Goal: Task Accomplishment & Management: Use online tool/utility

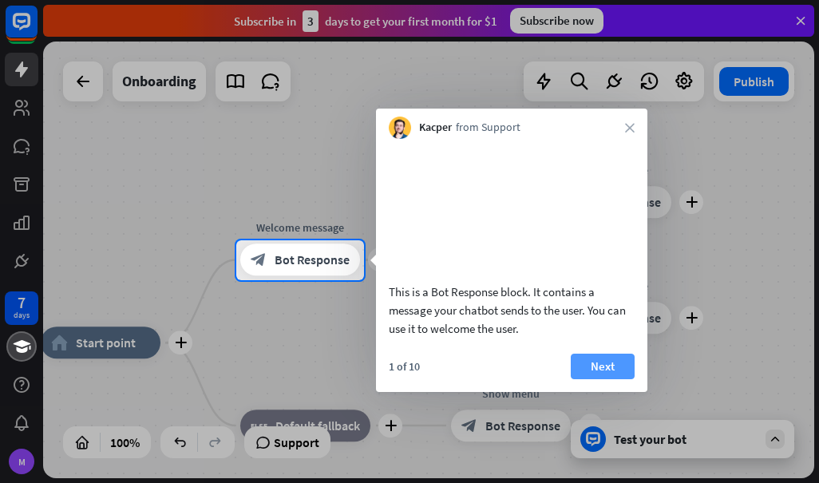
click at [603, 379] on button "Next" at bounding box center [603, 367] width 64 height 26
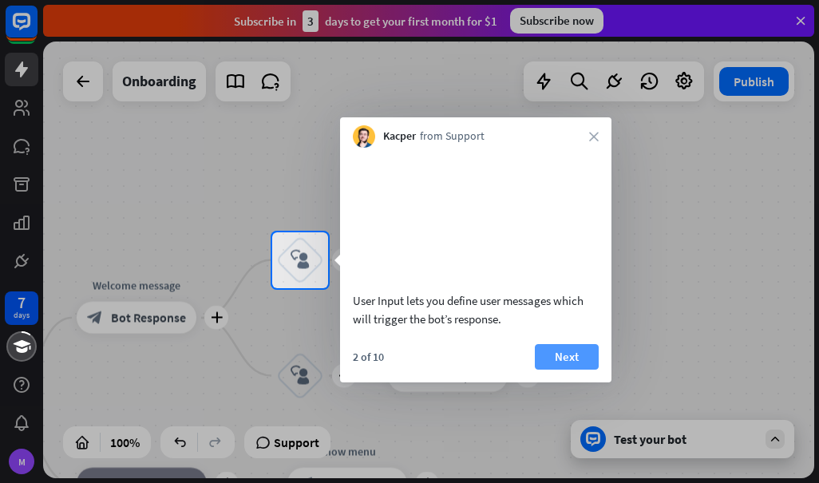
click at [574, 370] on button "Next" at bounding box center [567, 357] width 64 height 26
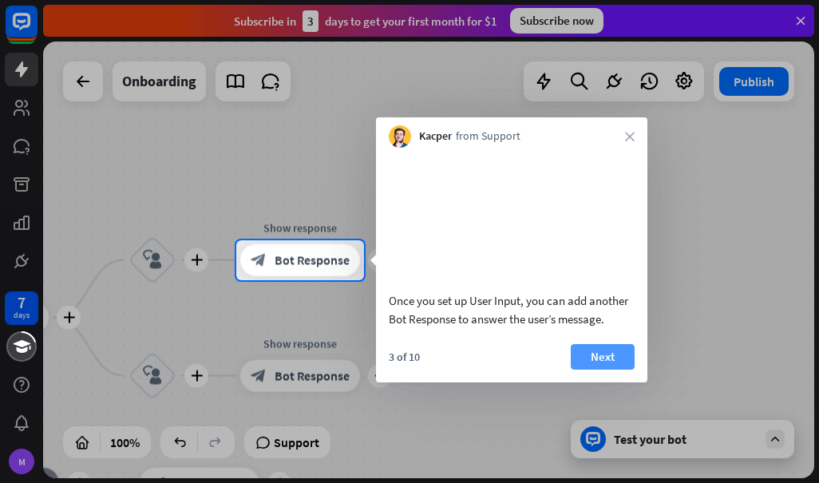
click at [589, 370] on button "Next" at bounding box center [603, 357] width 64 height 26
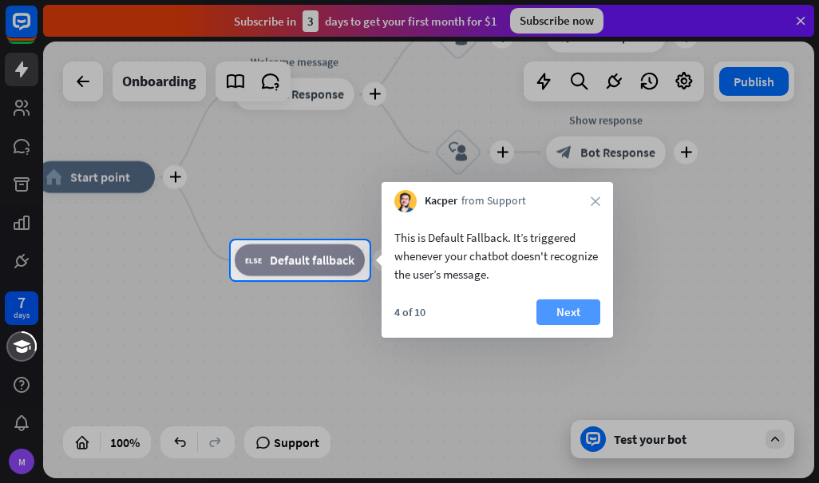
click at [583, 310] on button "Next" at bounding box center [569, 312] width 64 height 26
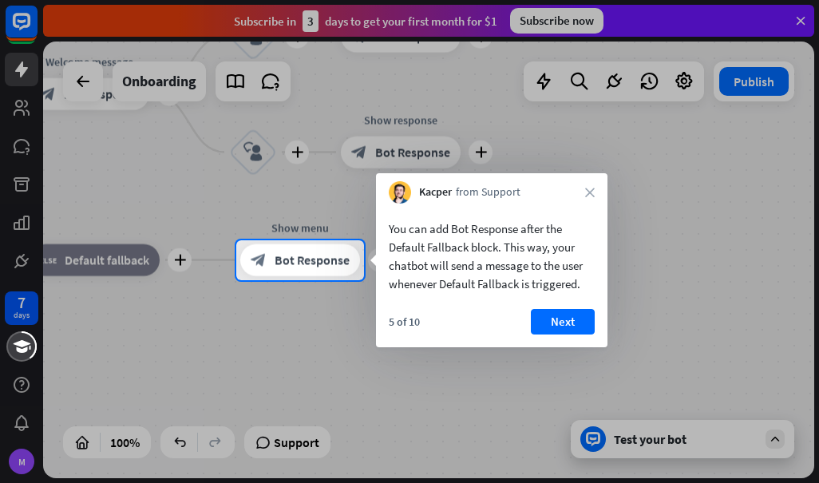
click at [592, 187] on div "Kacper from Support close" at bounding box center [492, 188] width 232 height 30
click at [589, 188] on icon "close" at bounding box center [590, 193] width 10 height 10
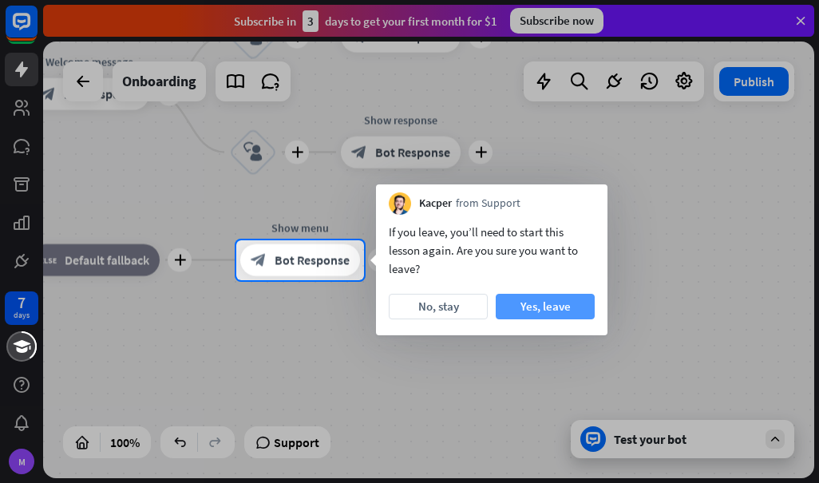
click at [529, 303] on button "Yes, leave" at bounding box center [545, 307] width 99 height 26
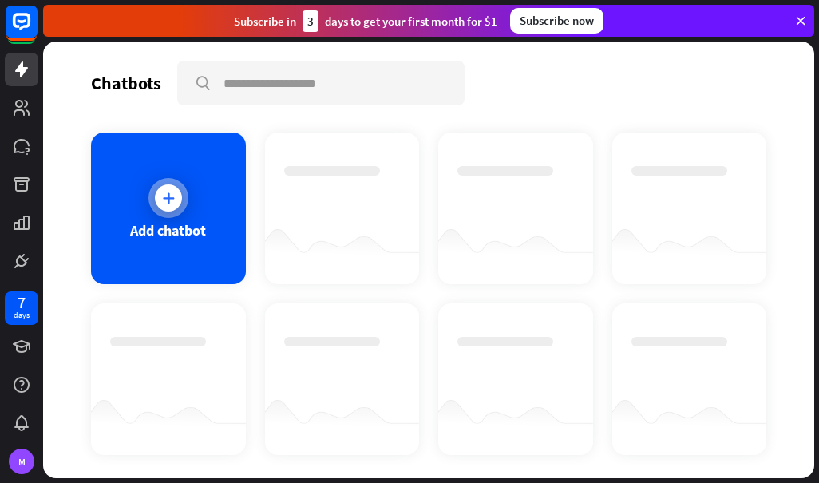
click at [161, 204] on icon at bounding box center [169, 198] width 16 height 16
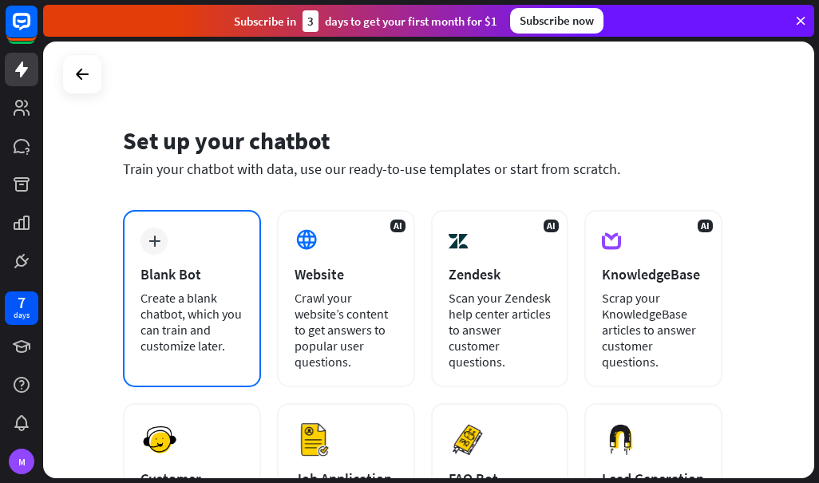
click at [192, 301] on div "Create a blank chatbot, which you can train and customize later." at bounding box center [192, 322] width 103 height 64
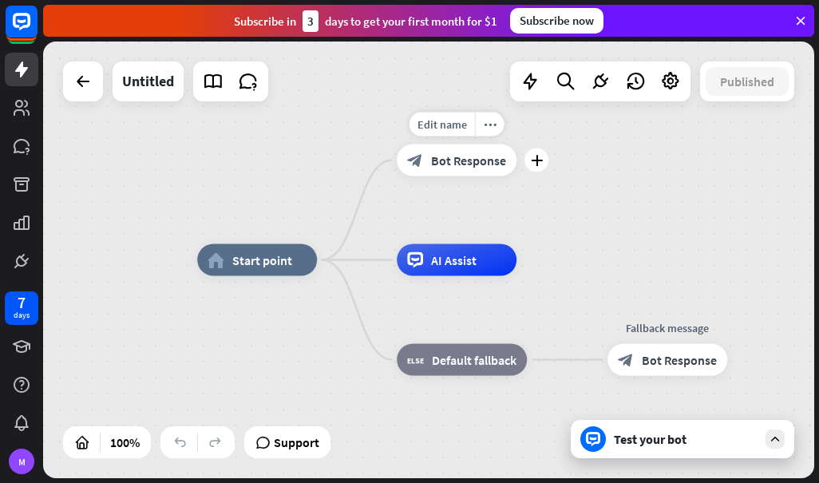
click at [439, 165] on span "Bot Response" at bounding box center [468, 161] width 75 height 16
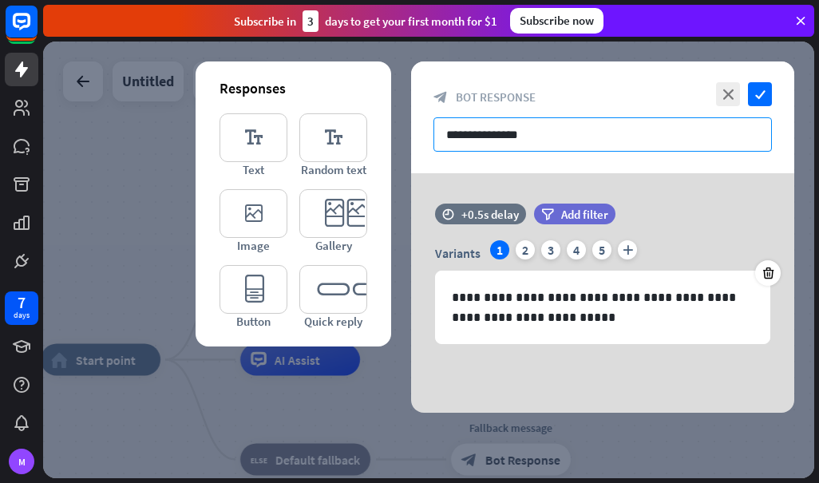
click at [569, 137] on input "**********" at bounding box center [603, 134] width 339 height 34
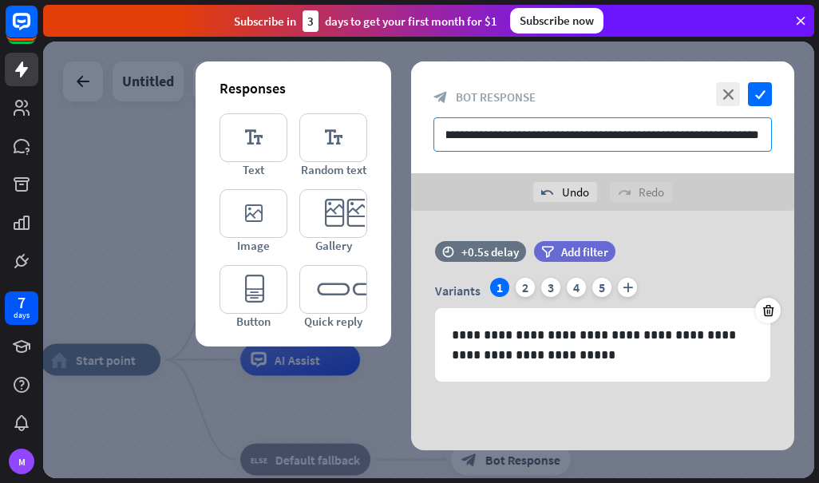
scroll to position [0, 100]
type input "**********"
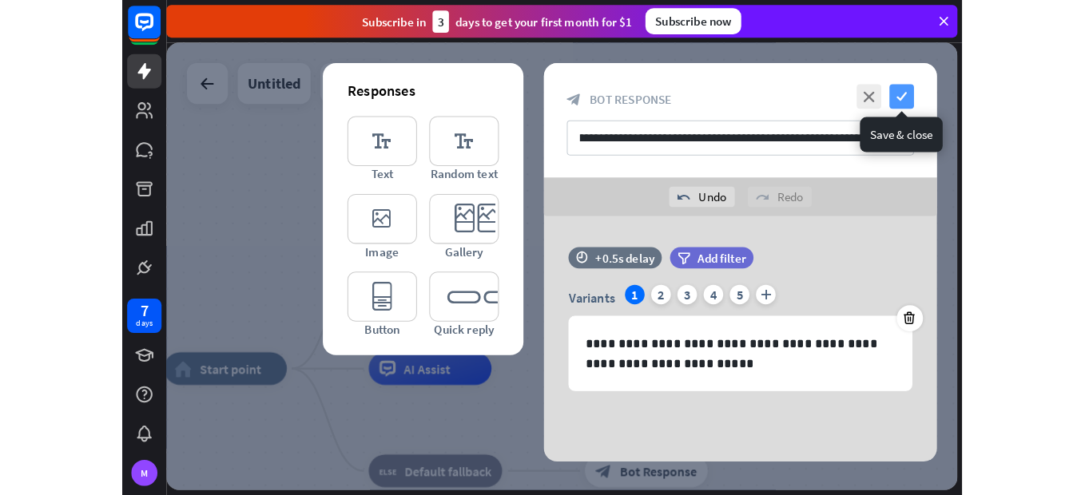
scroll to position [0, 0]
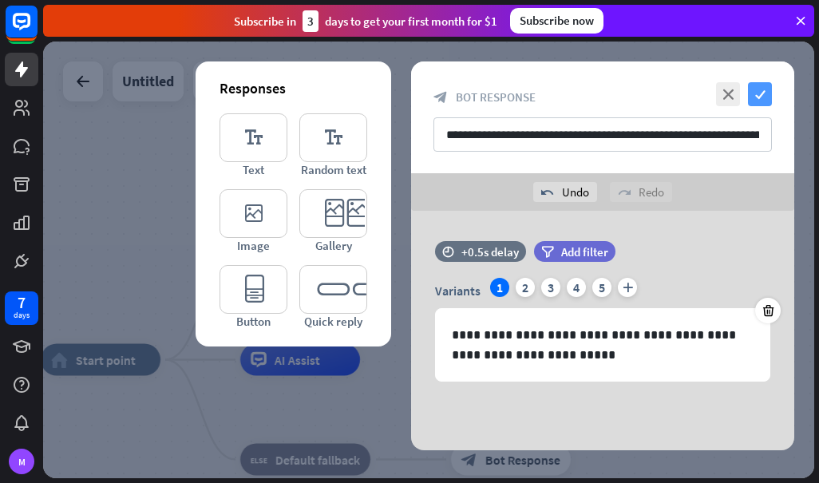
click at [761, 96] on icon "check" at bounding box center [760, 94] width 24 height 24
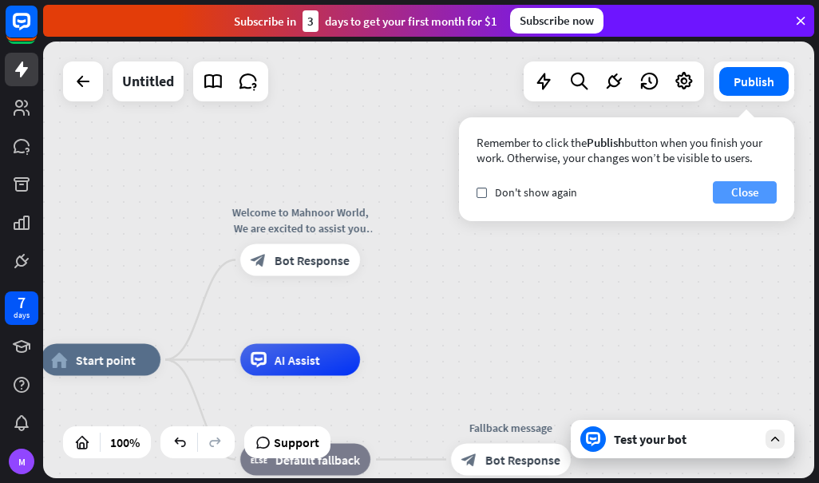
click at [751, 188] on button "Close" at bounding box center [745, 192] width 64 height 22
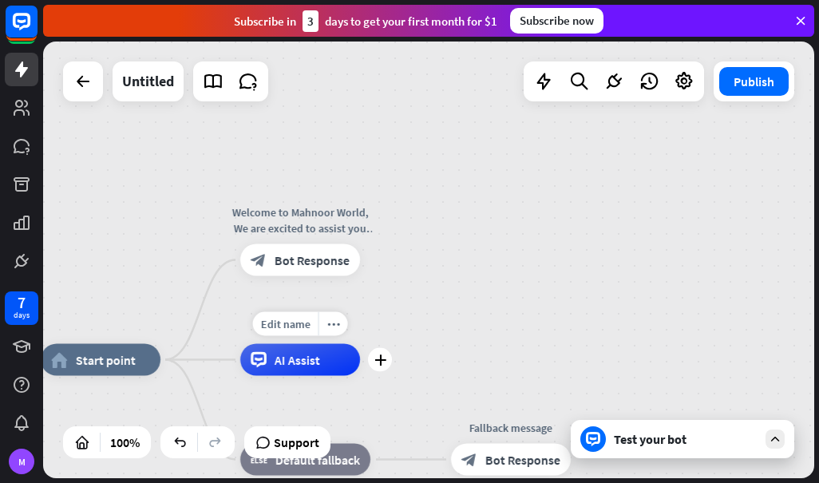
click at [309, 371] on div "AI Assist" at bounding box center [300, 360] width 120 height 32
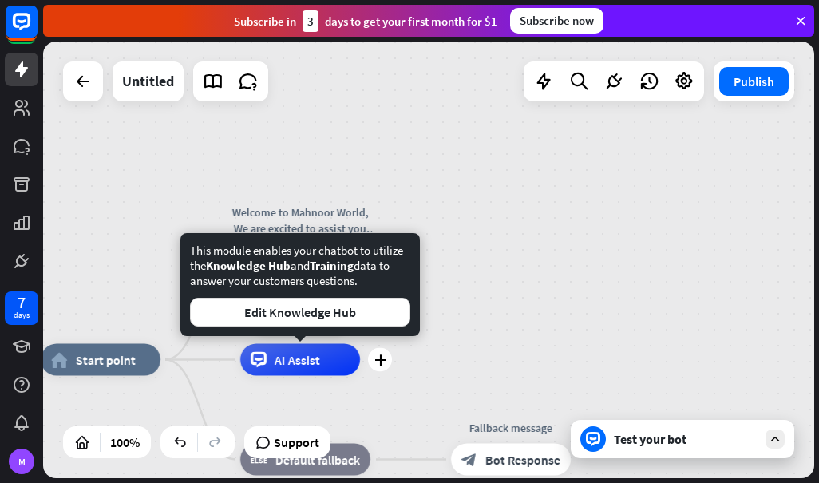
click at [301, 364] on span "AI Assist" at bounding box center [298, 360] width 46 height 16
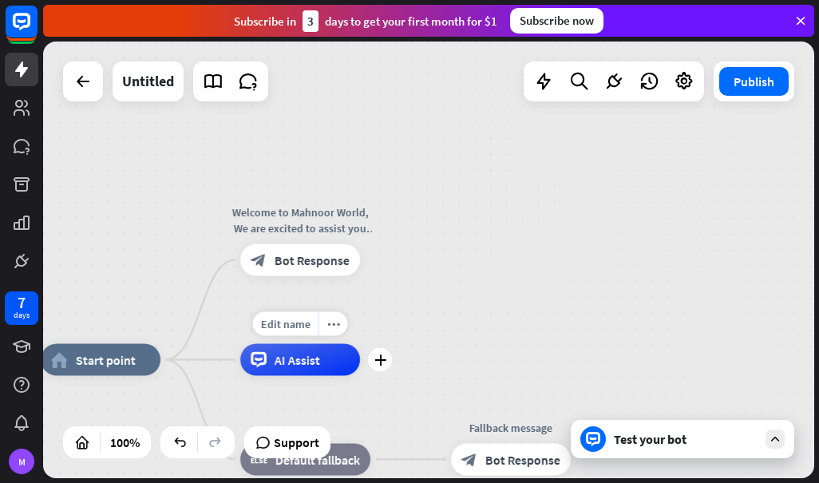
click at [294, 359] on span "AI Assist" at bounding box center [298, 360] width 46 height 16
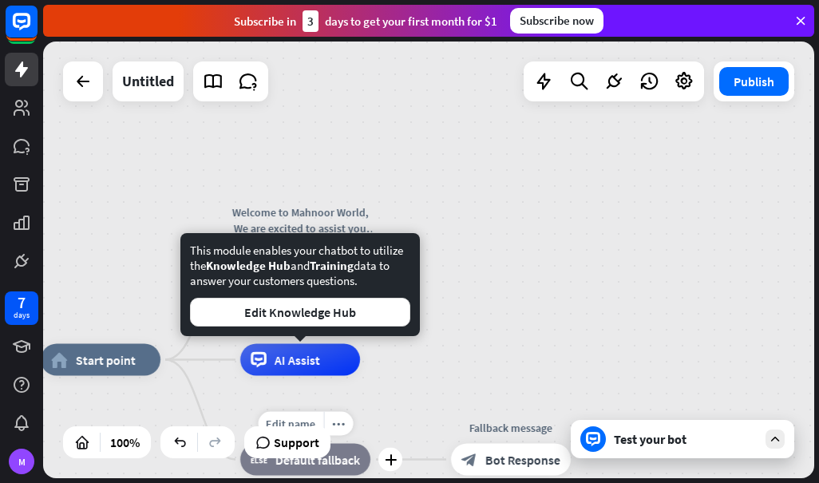
click at [348, 457] on span "Default fallback" at bounding box center [318, 460] width 85 height 16
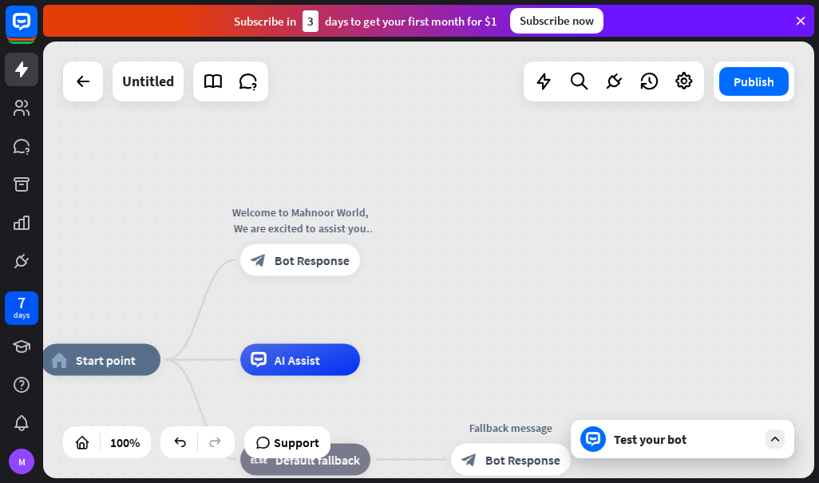
click at [535, 300] on div "home_2 Start point Welcome to Mahnoor World, We are excited to assist you for y…" at bounding box center [428, 260] width 771 height 437
click at [662, 436] on div "Test your bot" at bounding box center [686, 439] width 144 height 16
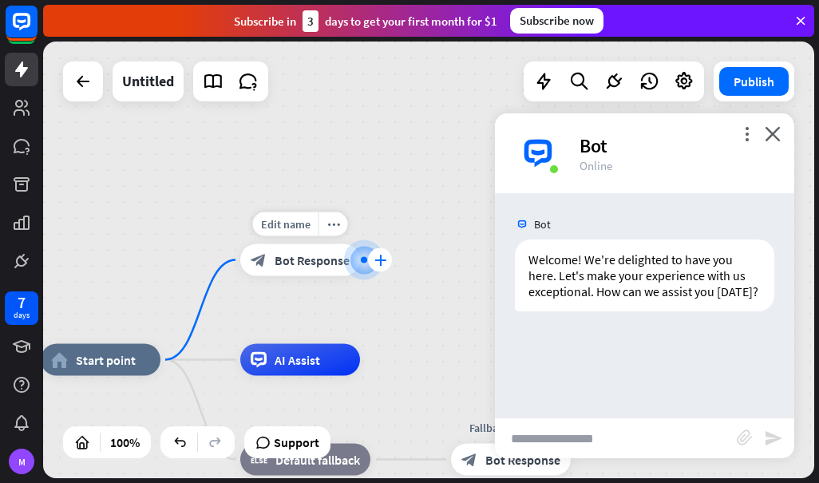
click at [374, 259] on div "plus" at bounding box center [380, 260] width 24 height 24
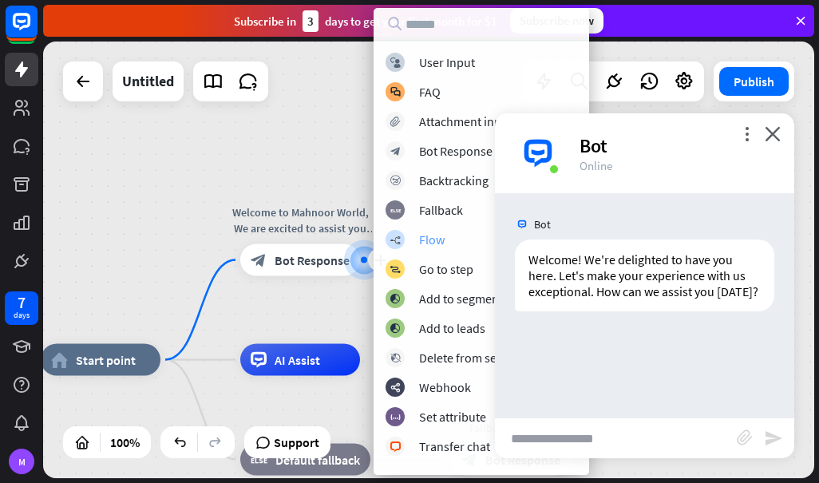
click at [428, 243] on div "Flow" at bounding box center [432, 240] width 26 height 16
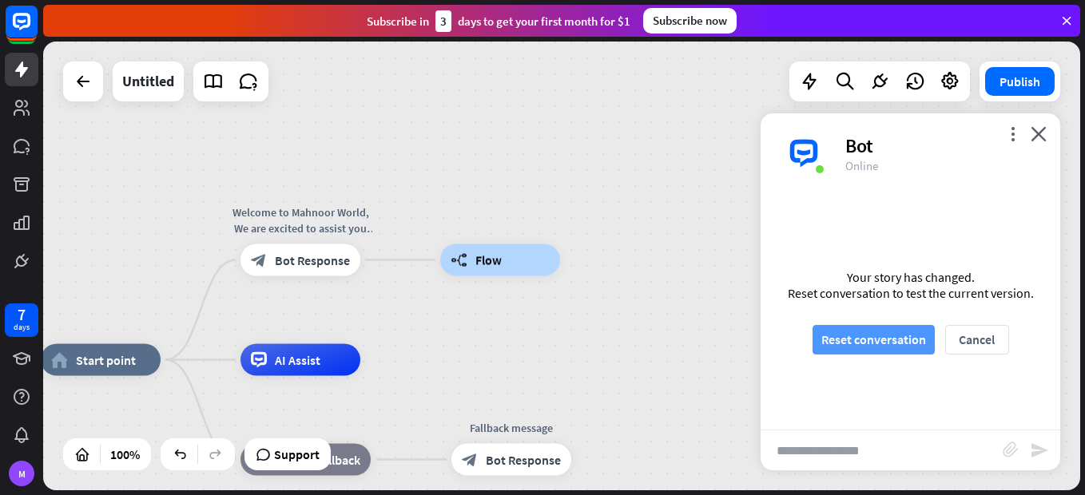
click at [819, 335] on button "Reset conversation" at bounding box center [873, 340] width 122 height 30
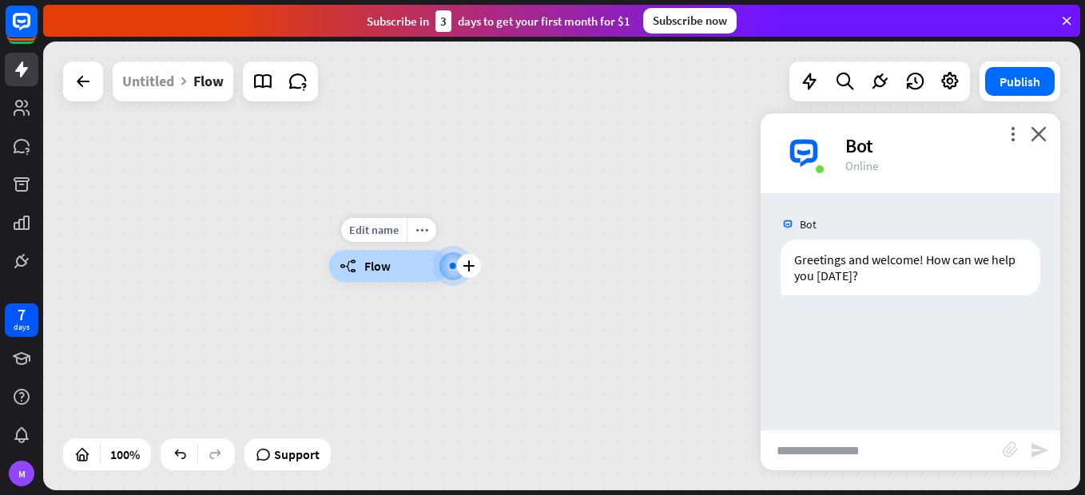
click at [398, 280] on div "builder_tree Flow" at bounding box center [389, 266] width 120 height 32
click at [396, 272] on div "builder_tree Flow" at bounding box center [389, 266] width 120 height 32
click at [450, 270] on div at bounding box center [453, 266] width 16 height 16
click at [454, 265] on div at bounding box center [453, 266] width 6 height 6
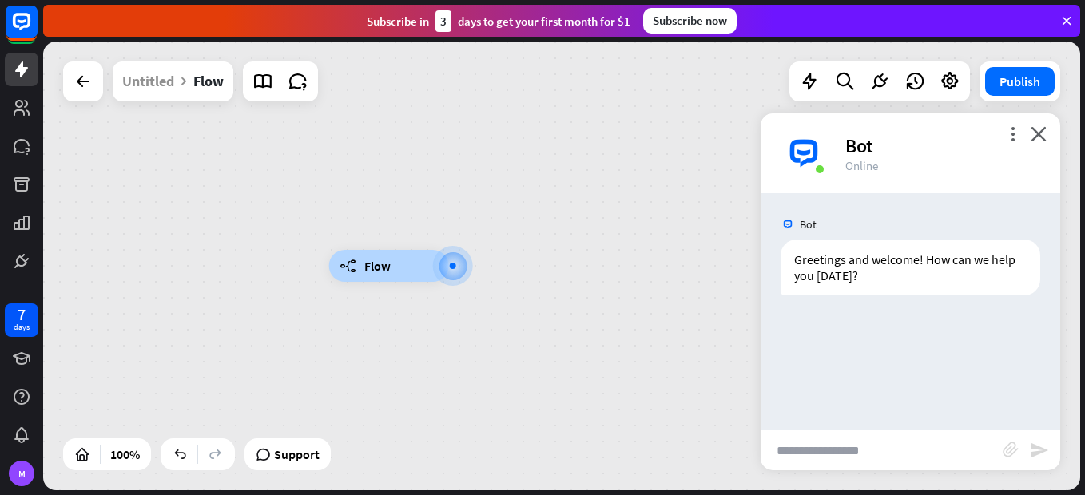
click at [369, 272] on span "Flow" at bounding box center [377, 266] width 26 height 16
click at [347, 264] on icon "builder_tree" at bounding box center [347, 266] width 17 height 16
click at [391, 271] on div "builder_tree Flow" at bounding box center [389, 266] width 120 height 32
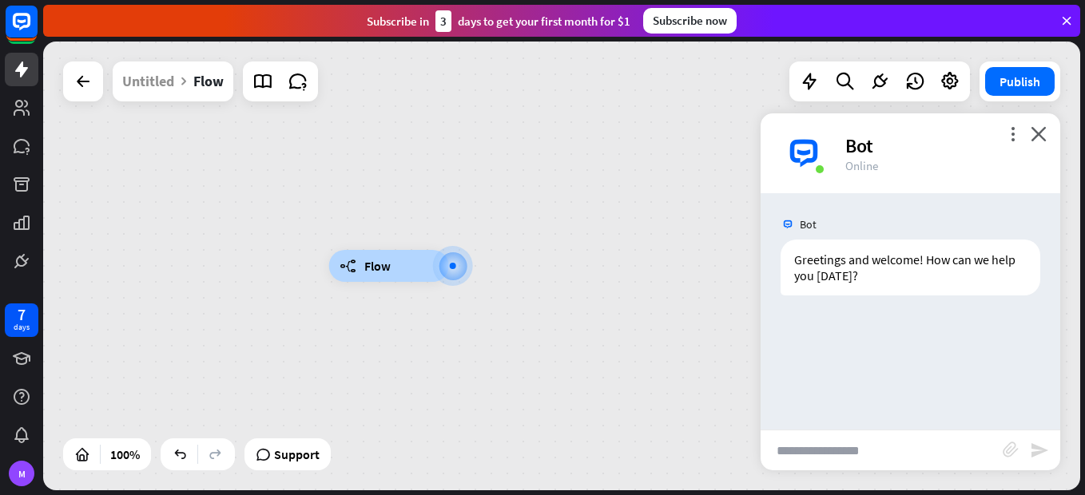
click at [455, 268] on div at bounding box center [453, 266] width 16 height 16
click at [452, 265] on div at bounding box center [453, 266] width 6 height 6
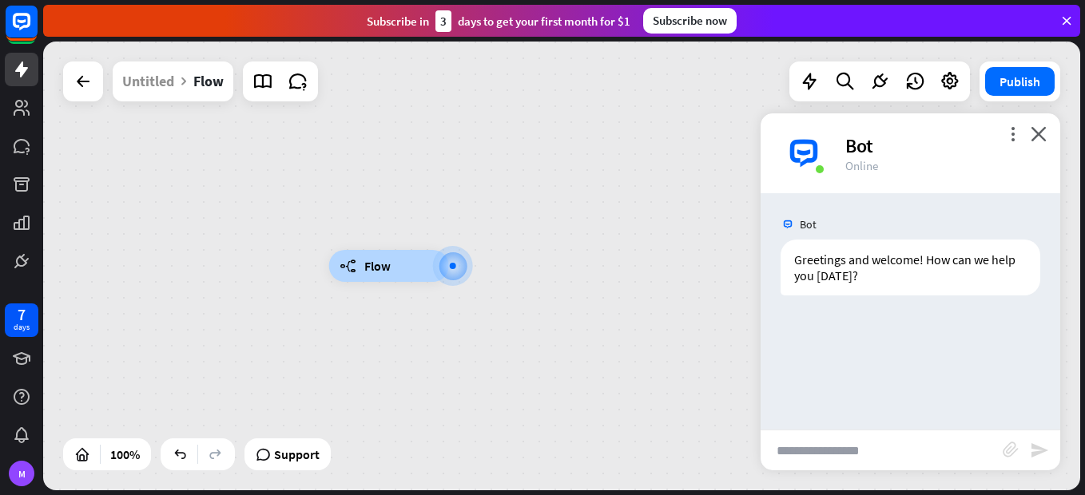
click at [452, 265] on div at bounding box center [453, 266] width 6 height 6
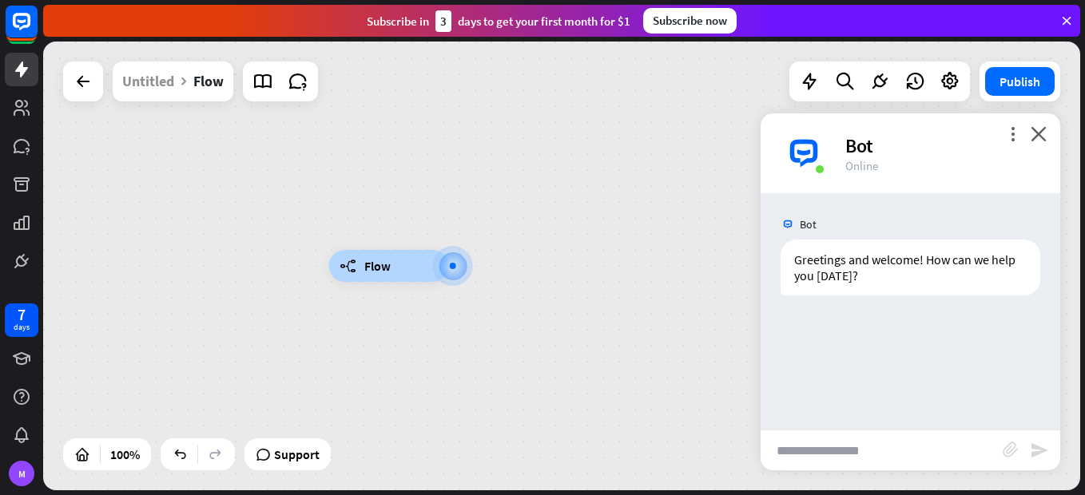
click at [452, 265] on div at bounding box center [453, 266] width 6 height 6
click at [461, 267] on div at bounding box center [453, 266] width 16 height 16
click at [72, 87] on div at bounding box center [83, 81] width 32 height 32
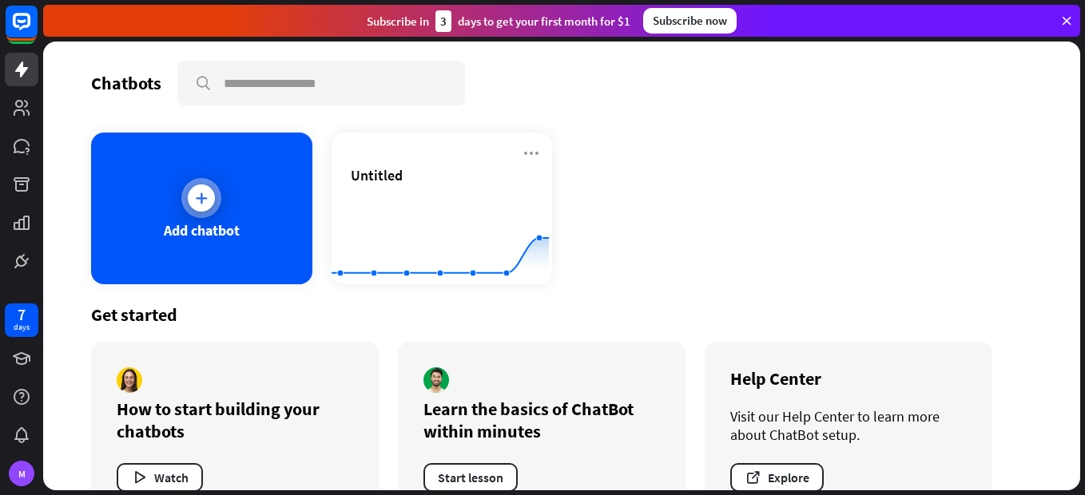
click at [208, 234] on div "Add chatbot" at bounding box center [202, 230] width 76 height 18
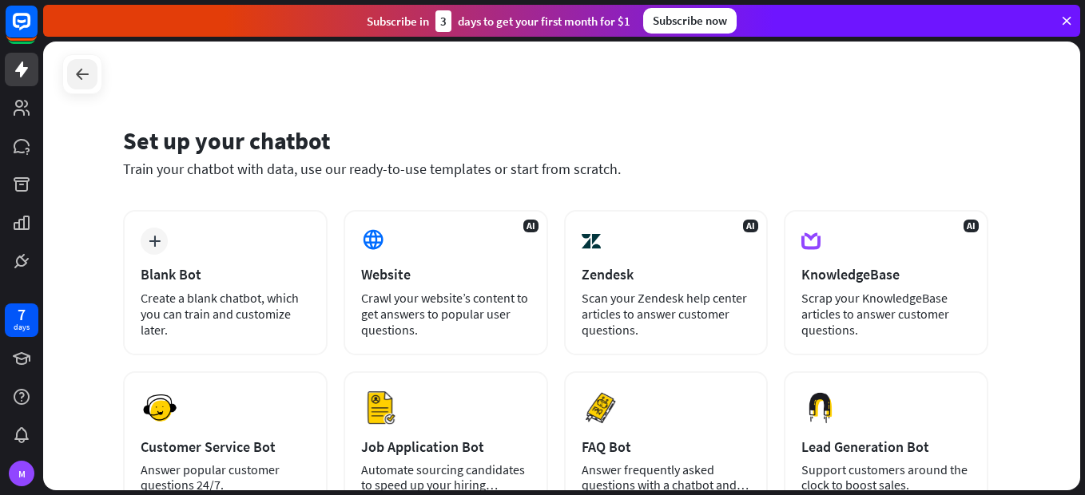
click at [83, 68] on icon at bounding box center [82, 74] width 19 height 19
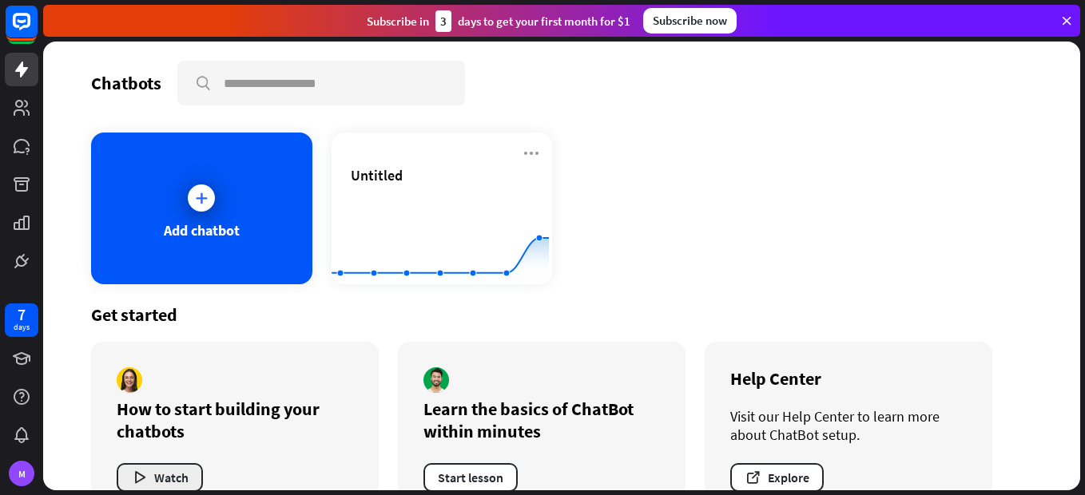
click at [166, 482] on button "Watch" at bounding box center [160, 477] width 86 height 29
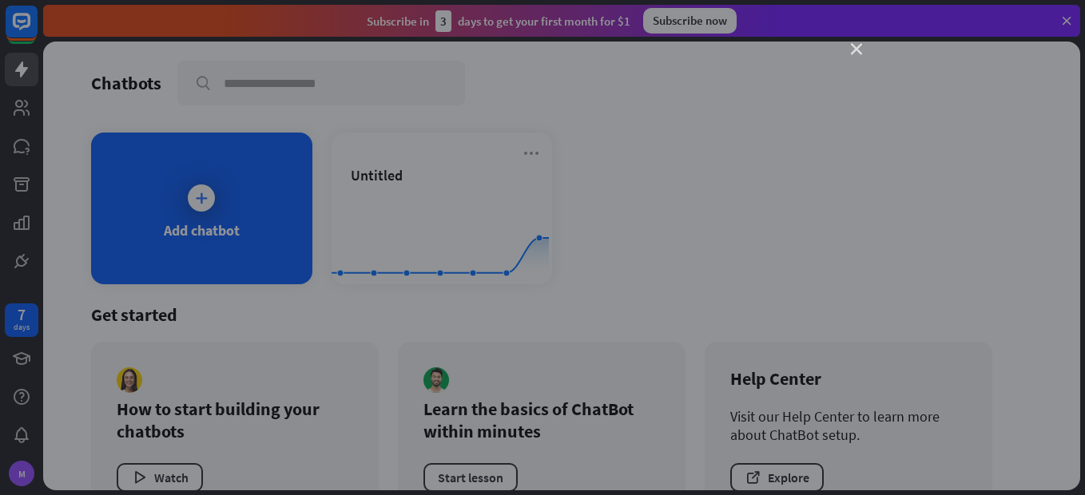
click at [819, 51] on icon "close" at bounding box center [856, 49] width 11 height 11
